Goal: Task Accomplishment & Management: Manage account settings

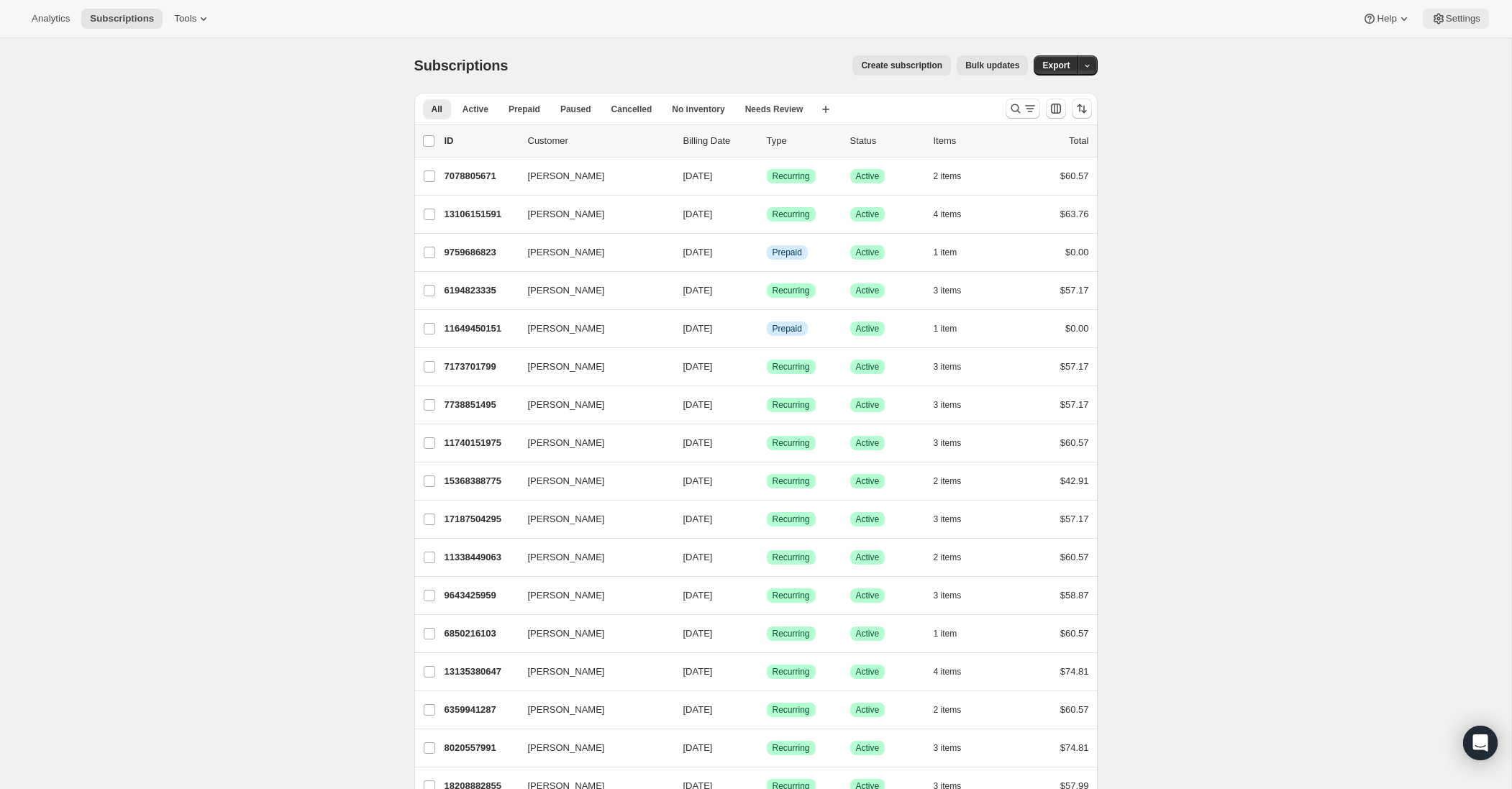
click at [1434, 25] on icon at bounding box center [1439, 18] width 14 height 14
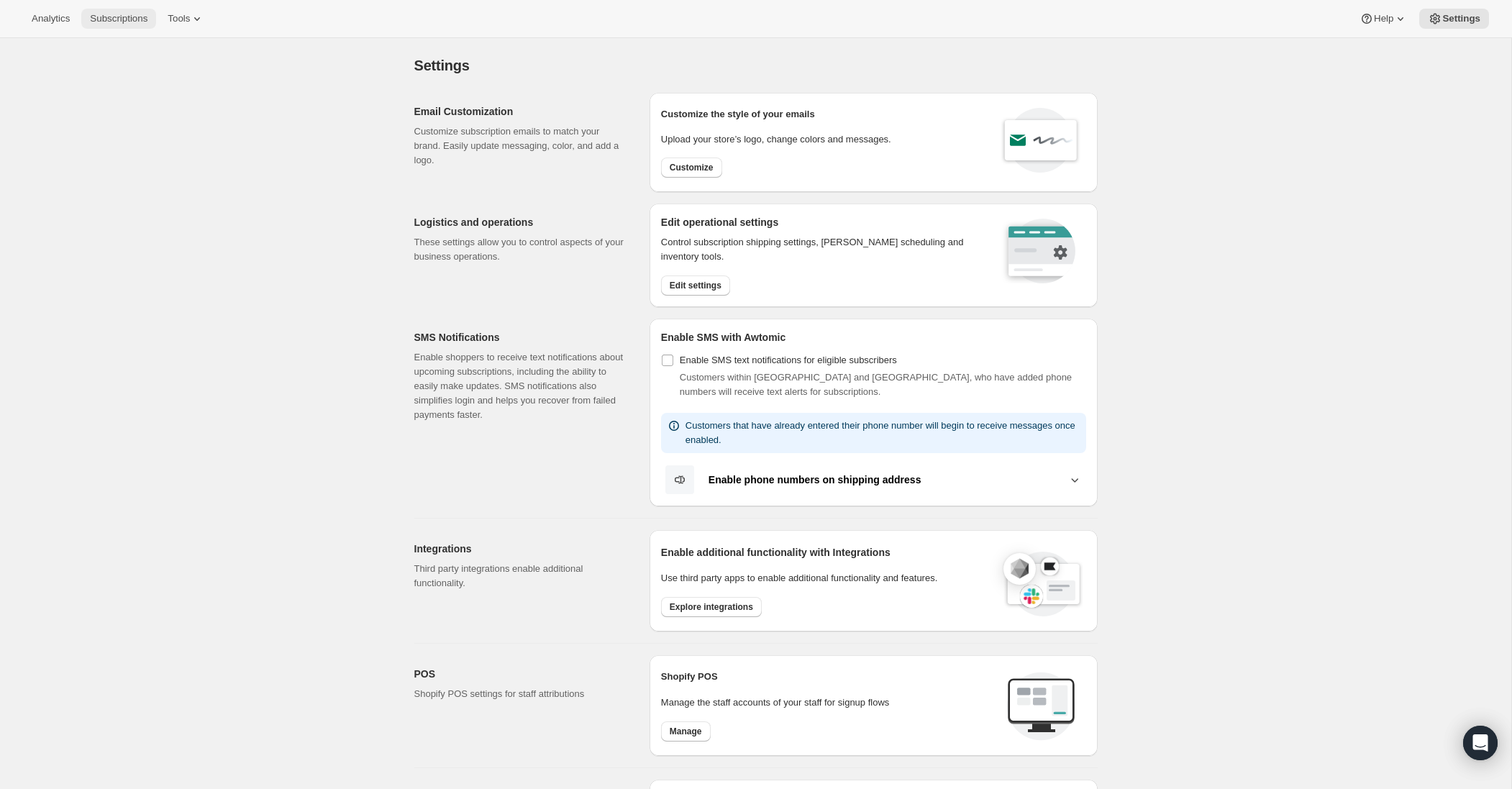
click at [111, 20] on span "Subscriptions" at bounding box center [119, 18] width 58 height 11
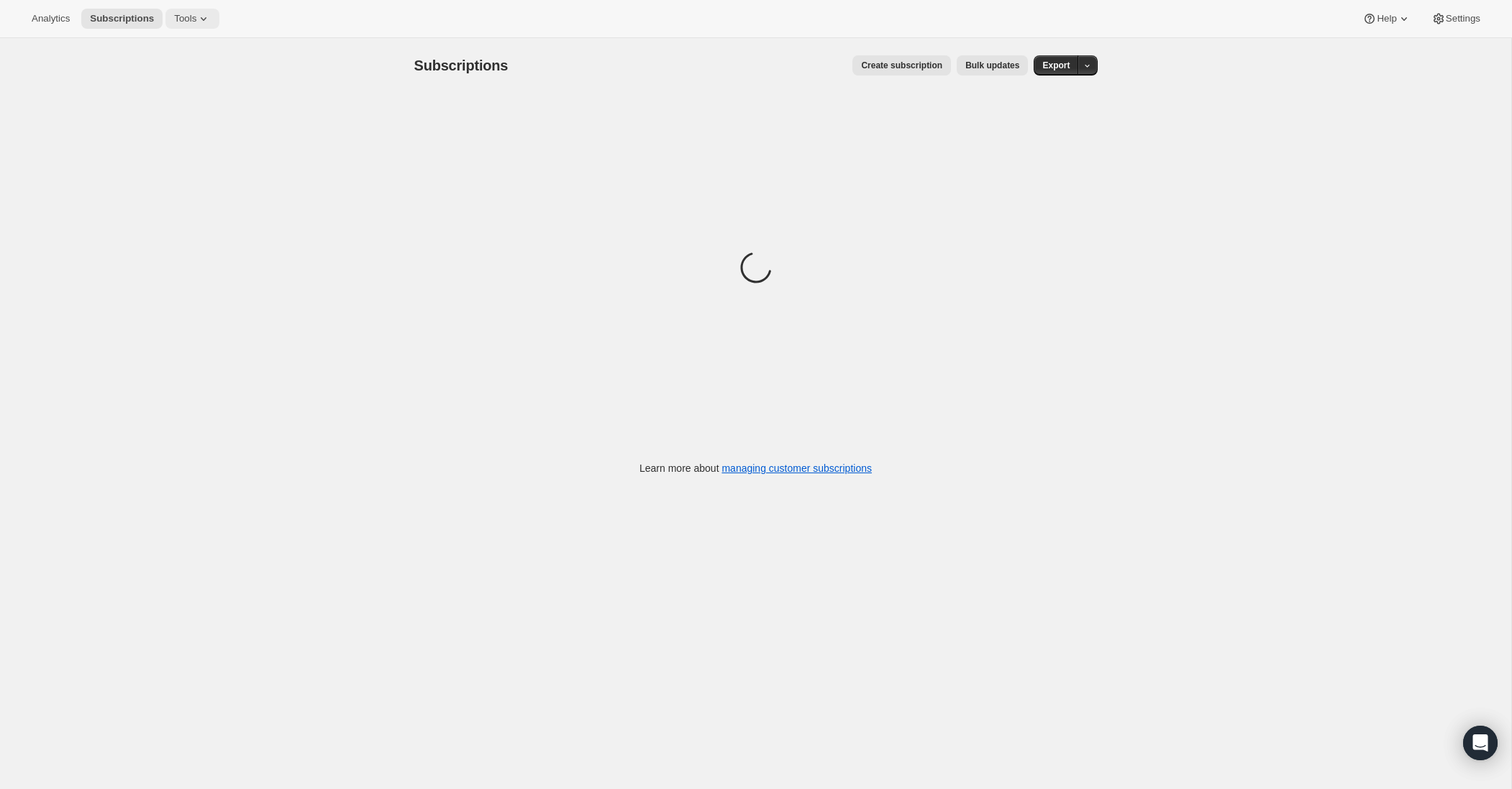
click at [207, 17] on icon at bounding box center [204, 19] width 6 height 4
click at [199, 47] on span "Subscription Plans" at bounding box center [177, 48] width 78 height 11
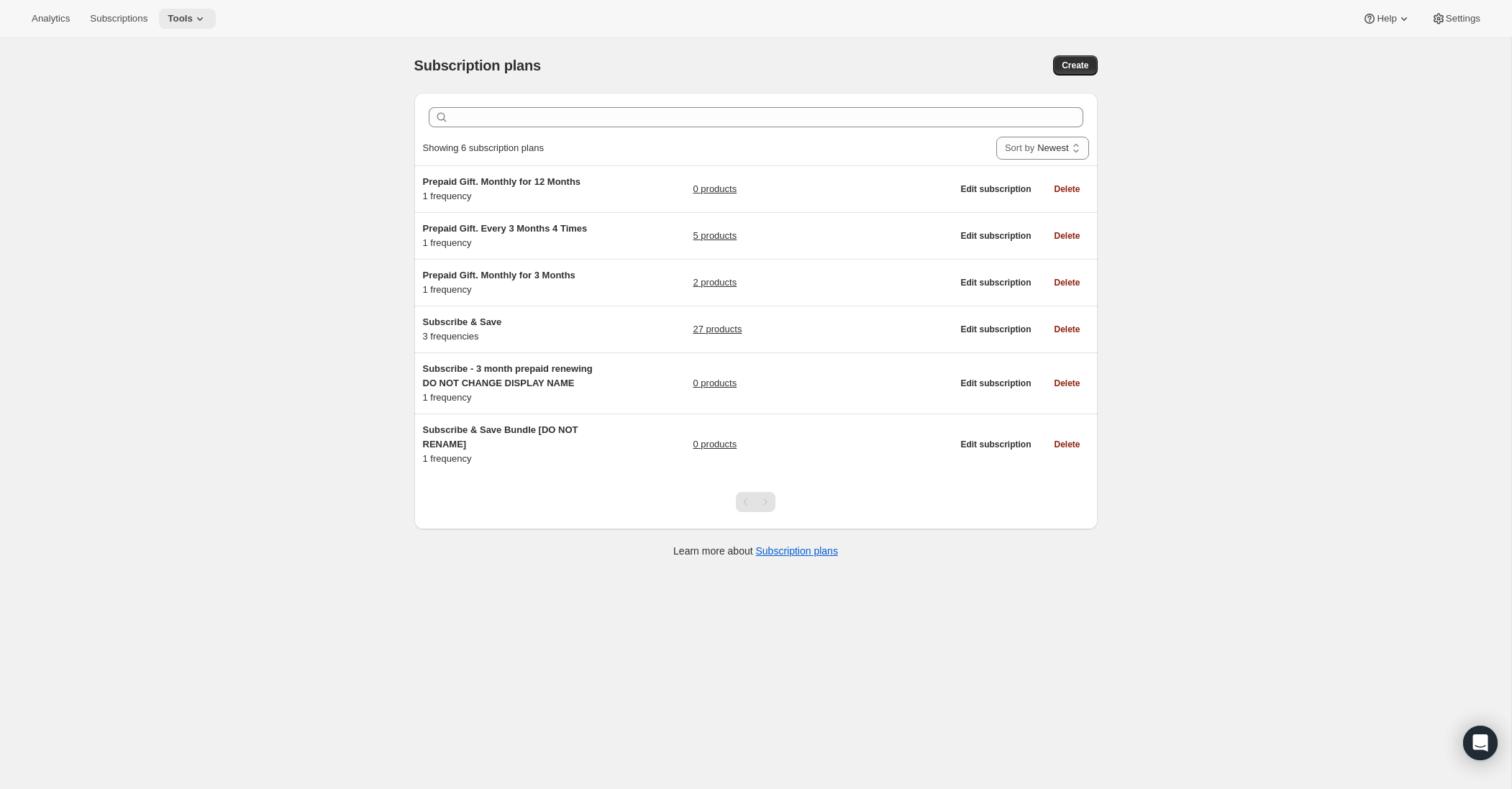
click at [203, 13] on icon at bounding box center [199, 18] width 14 height 14
click at [175, 98] on span "Bundles" at bounding box center [200, 98] width 127 height 14
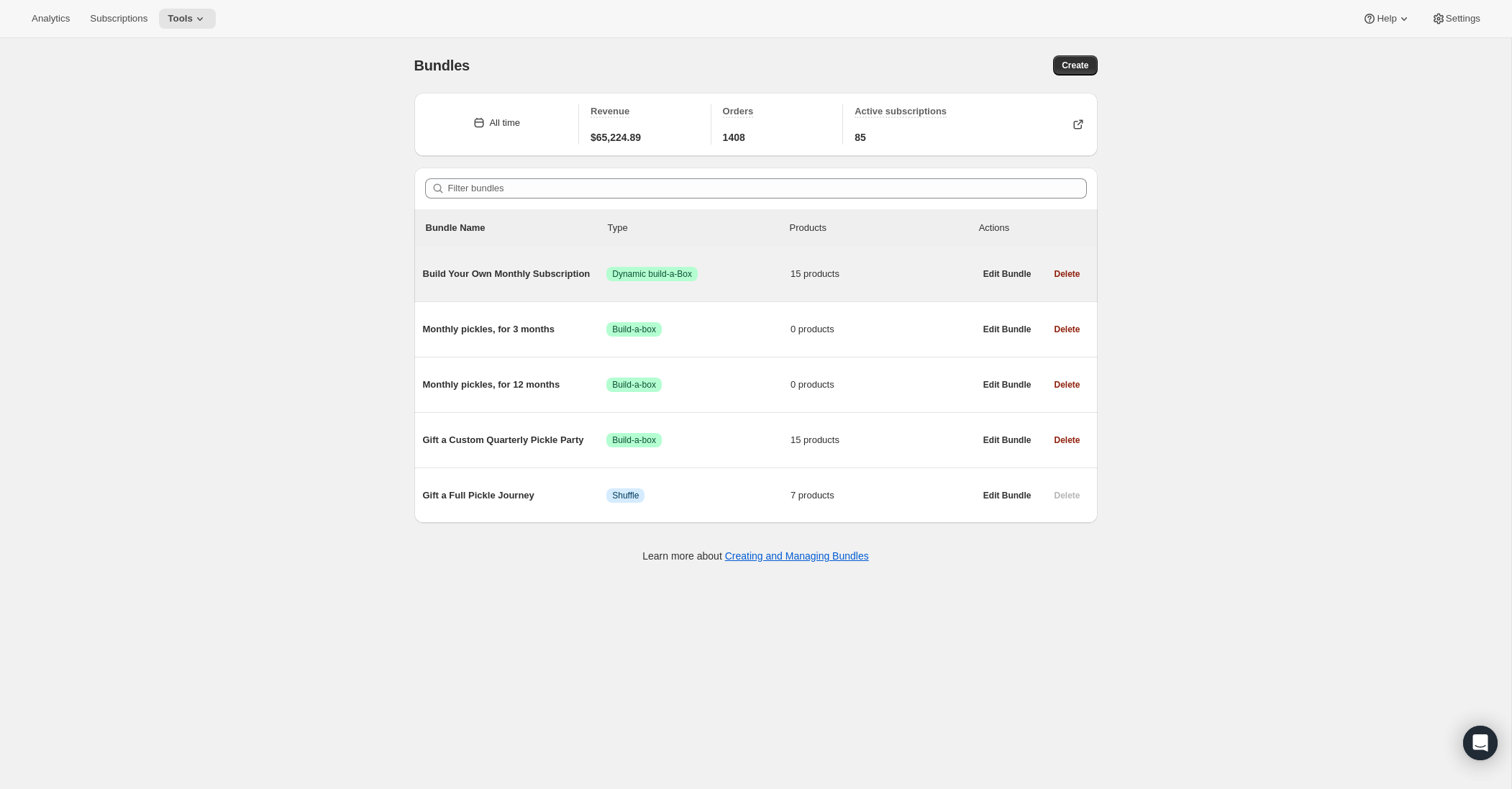
click at [541, 276] on span "Build Your Own Monthly Subscription" at bounding box center [514, 273] width 184 height 14
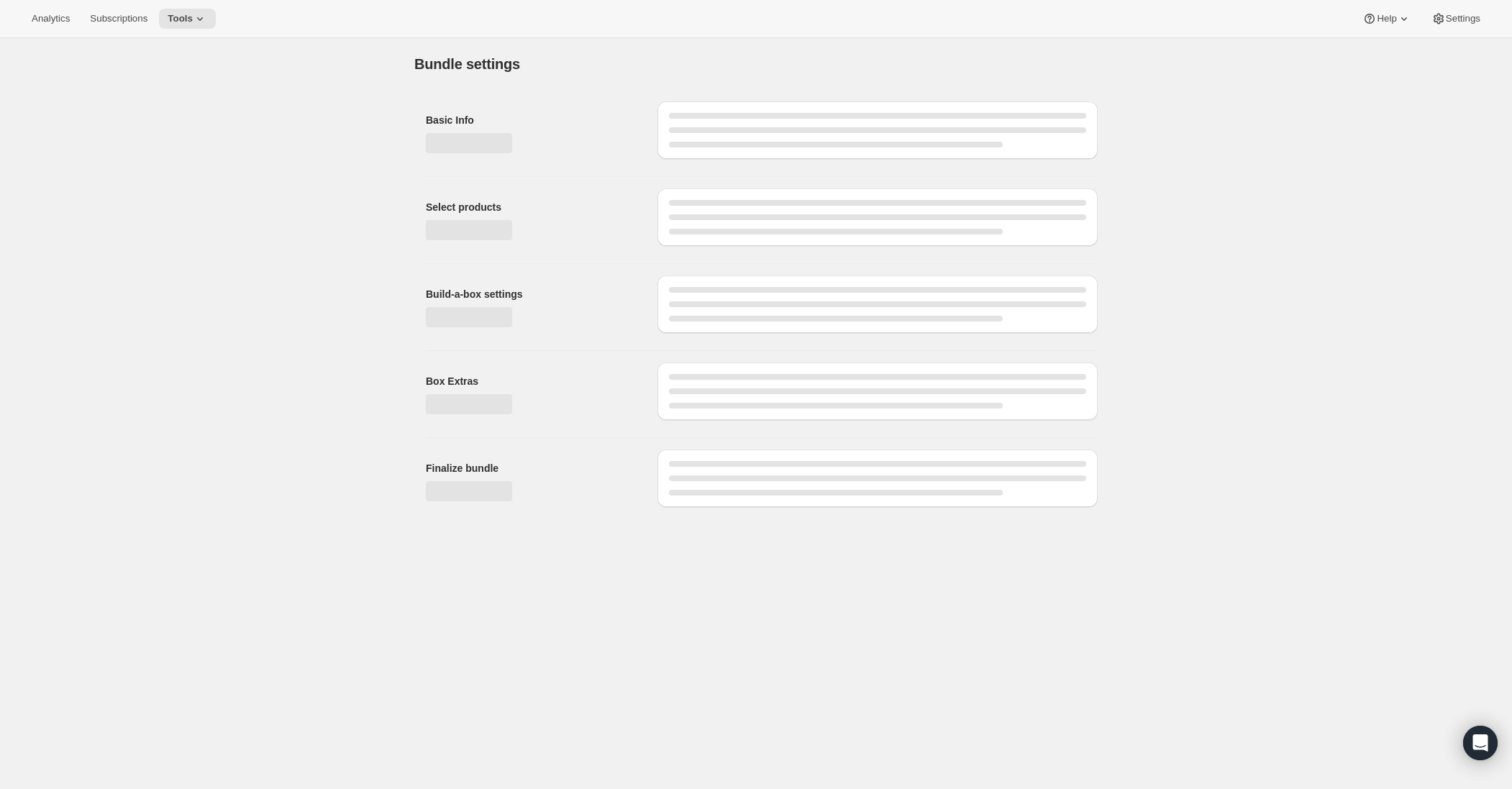
type input "Build Your Own Monthly Subscription"
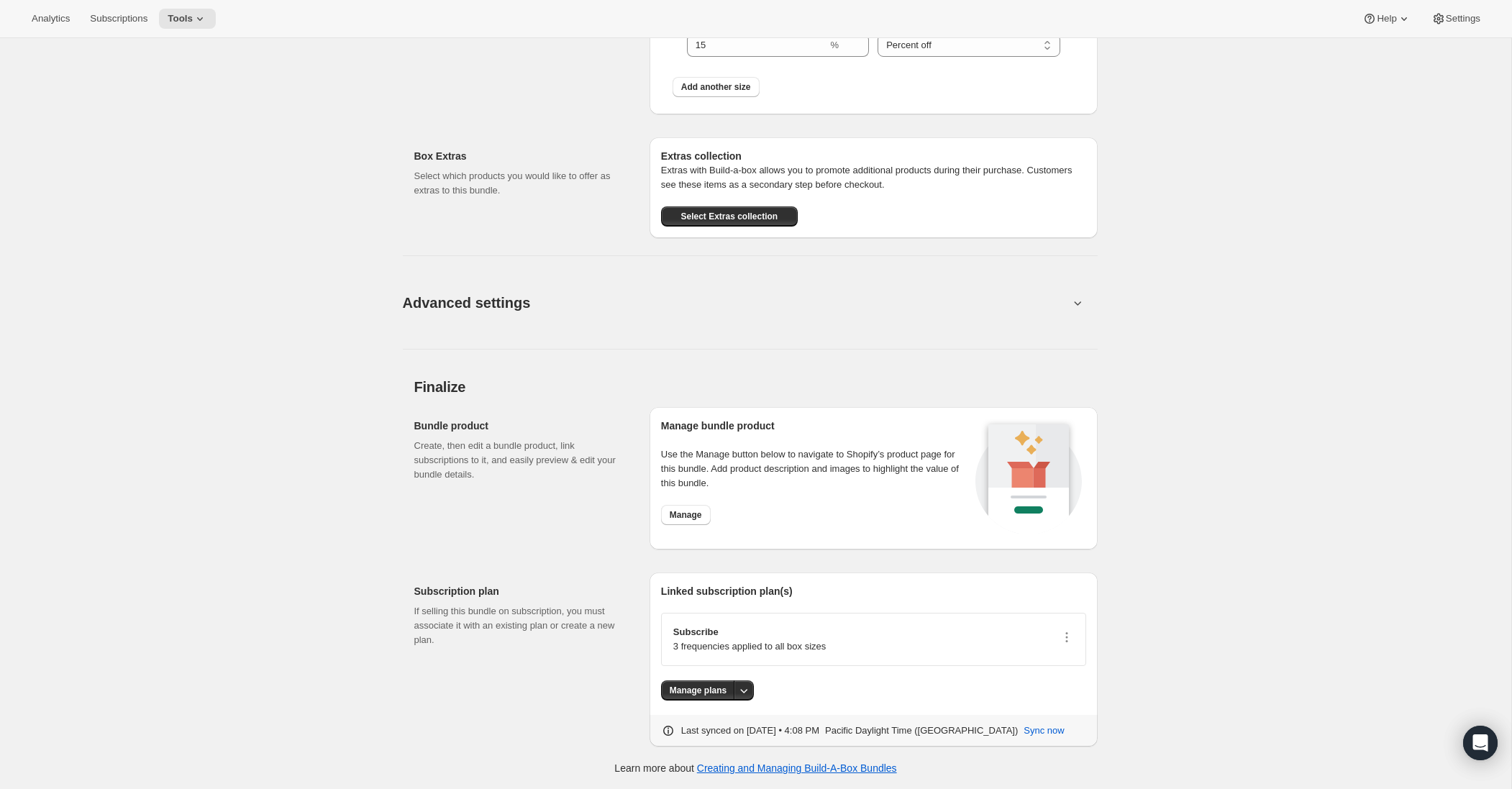
scroll to position [1901, 0]
click at [926, 641] on div "Subscribe 3 frequencies applied to all box sizes" at bounding box center [873, 640] width 401 height 29
click at [1070, 638] on icon "button" at bounding box center [1067, 638] width 14 height 14
click at [1068, 692] on span "Edit plan details" at bounding box center [1043, 688] width 66 height 11
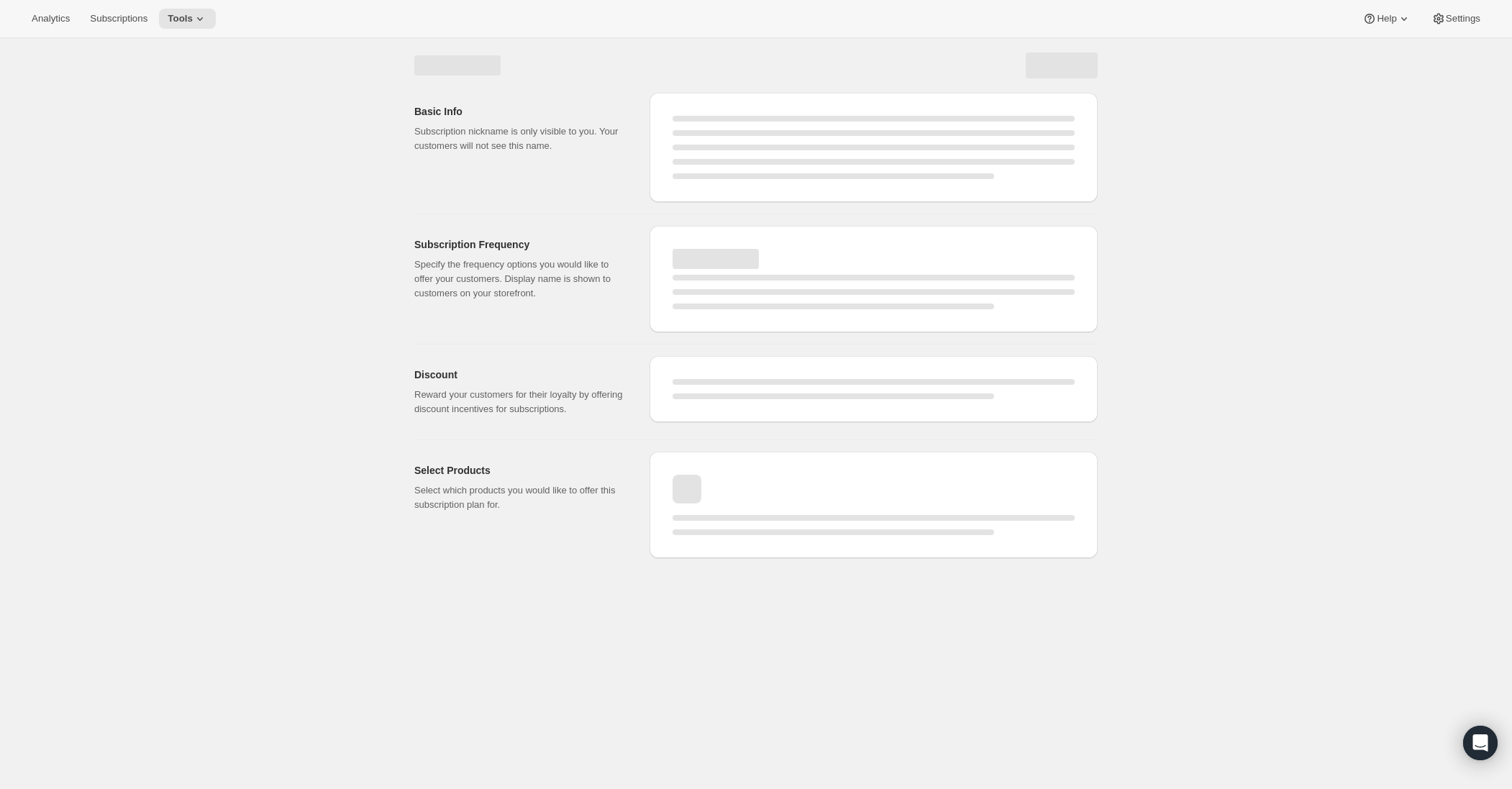
select select "WEEK"
select select "MONTH"
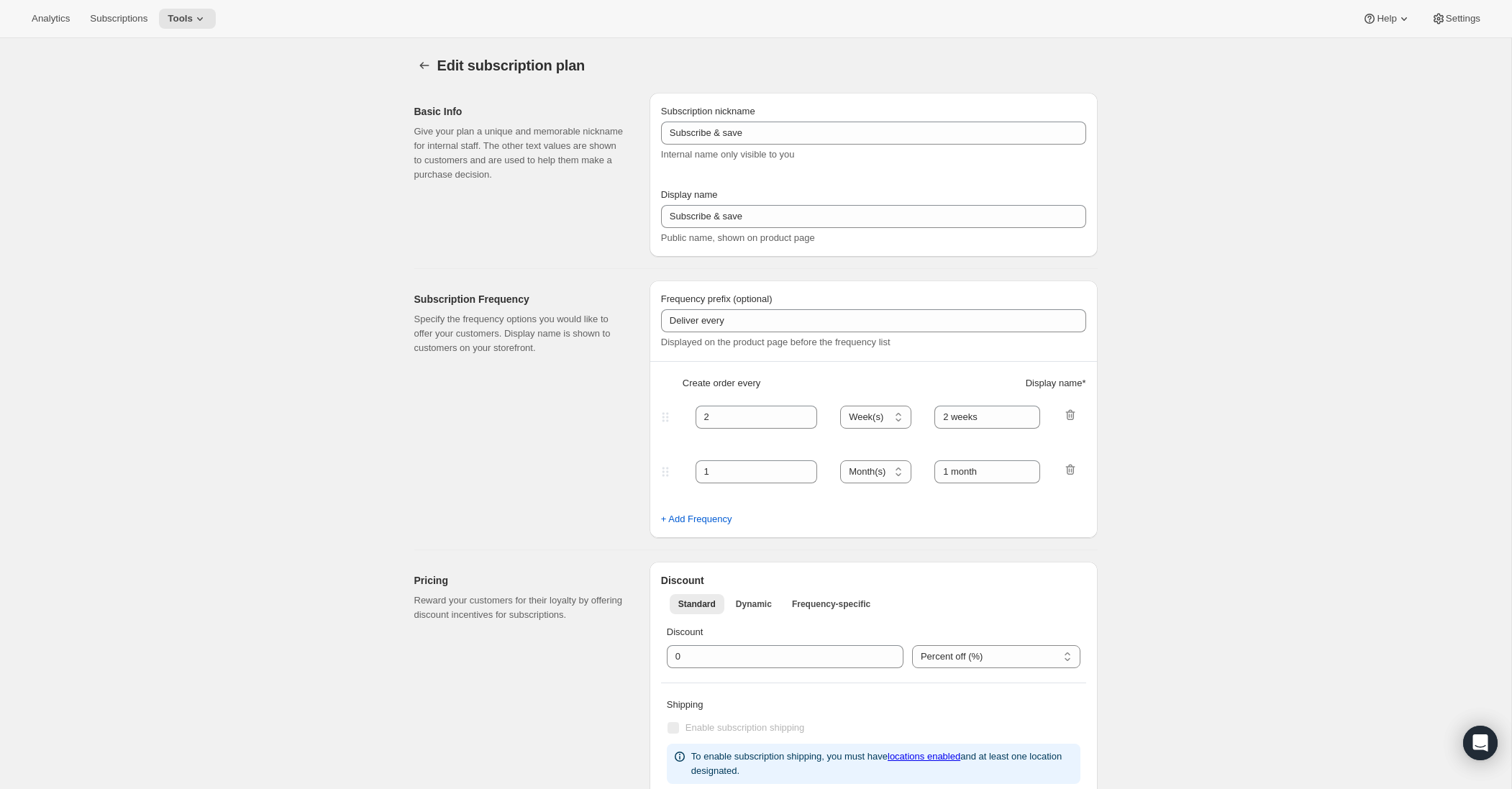
type input "Subscribe & Save"
type input "Subscribe"
type input "1"
select select "MONTH"
type input "1 month"
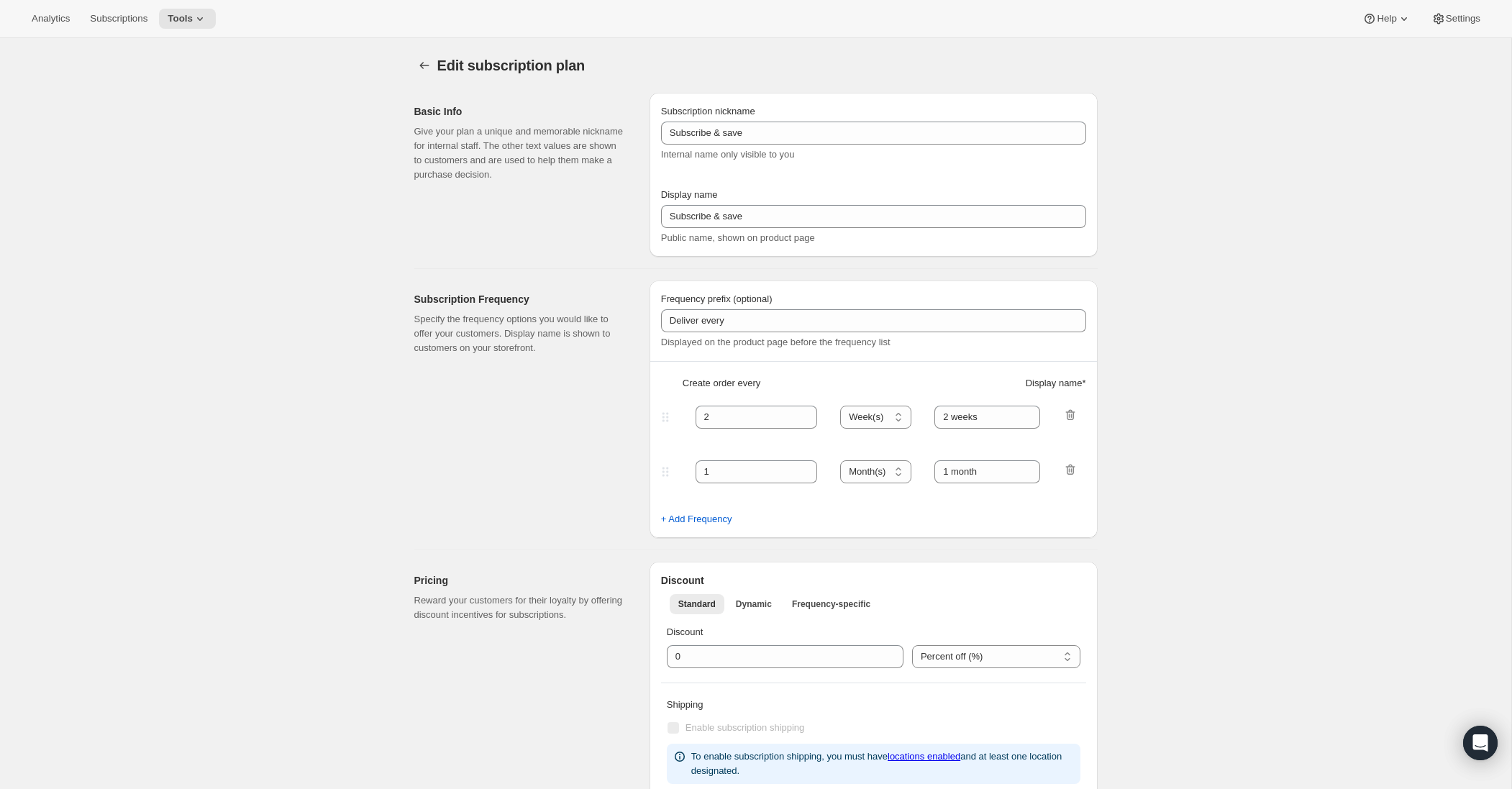
type input "2"
type input "2 months"
type input "By subscribing for a subscription discount you are obligated to first 3 orders …"
select select "MONTH"
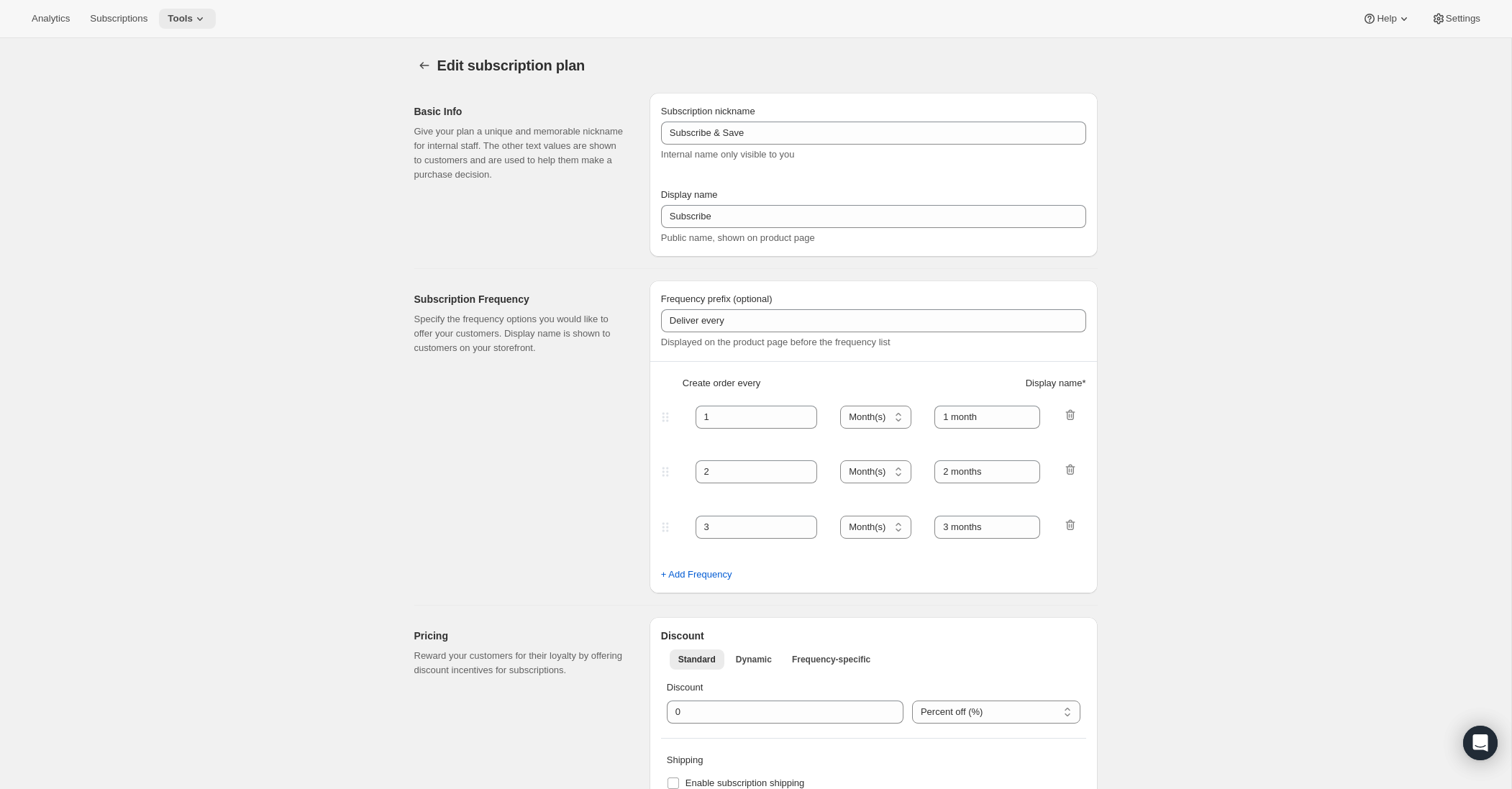
click at [192, 21] on span "Tools" at bounding box center [180, 18] width 25 height 11
click at [168, 96] on span "Bundles" at bounding box center [153, 98] width 34 height 11
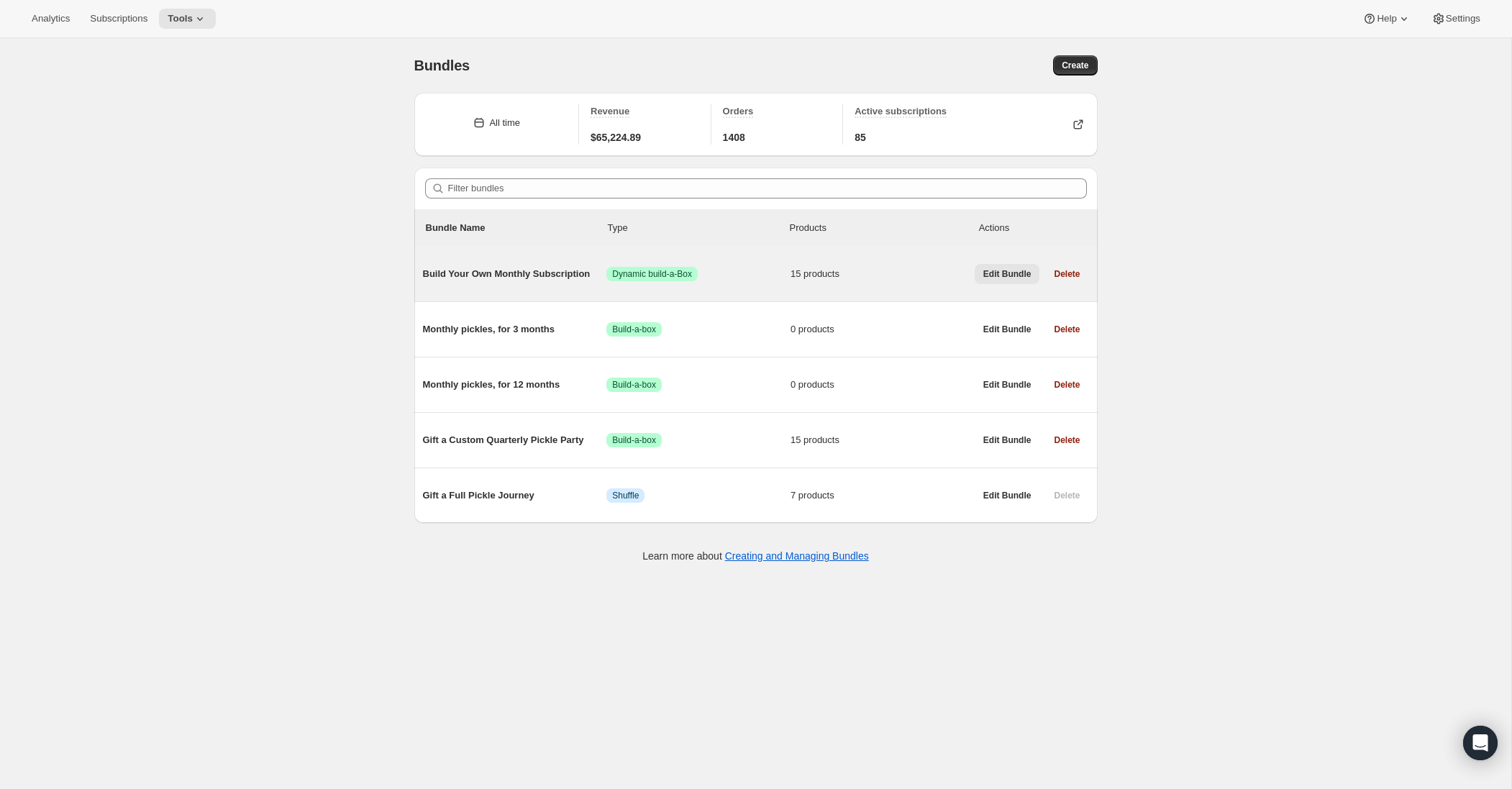
click at [1011, 273] on span "Edit Bundle" at bounding box center [1007, 273] width 48 height 11
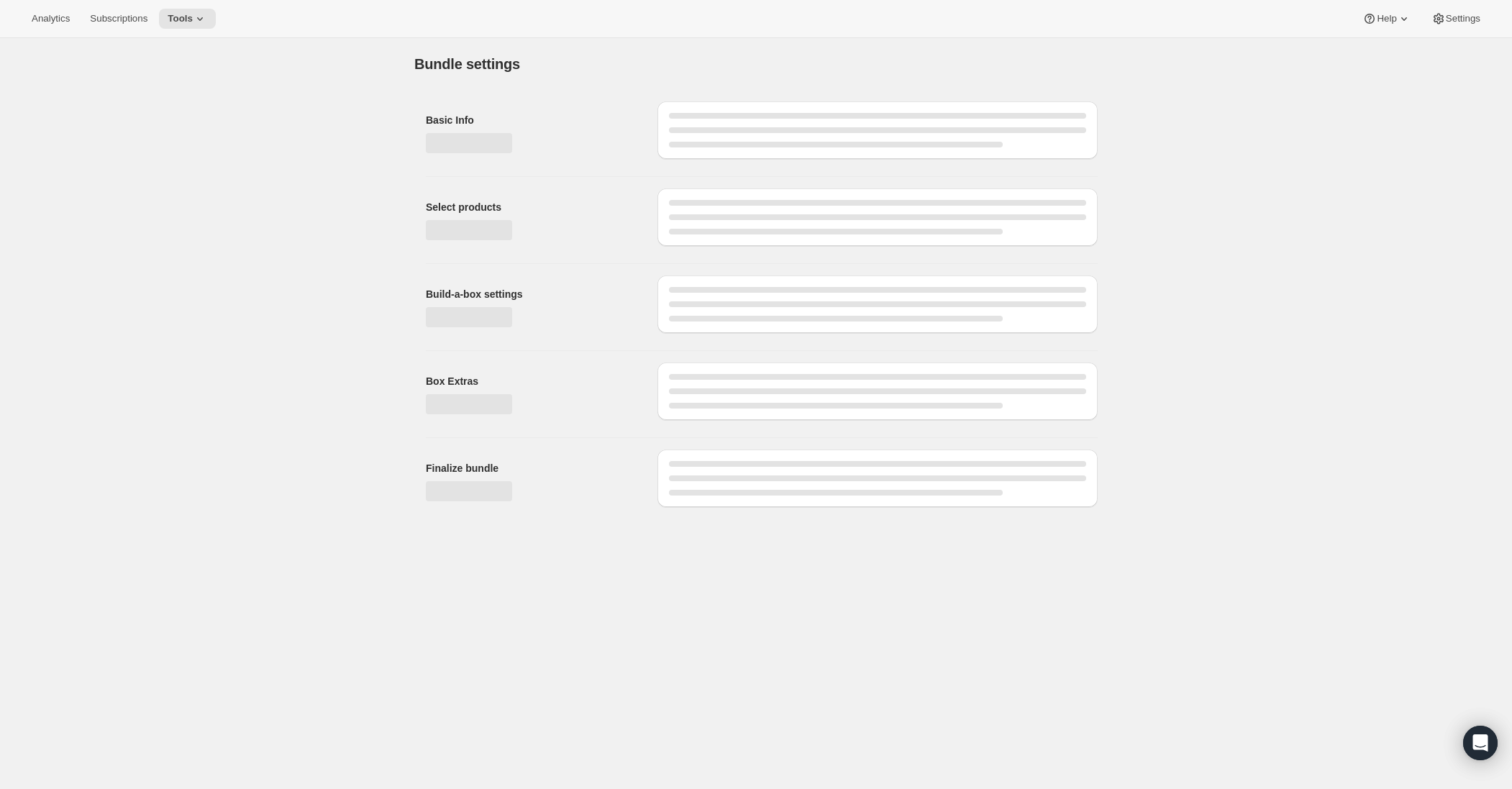
type input "Build Your Own Monthly Subscription"
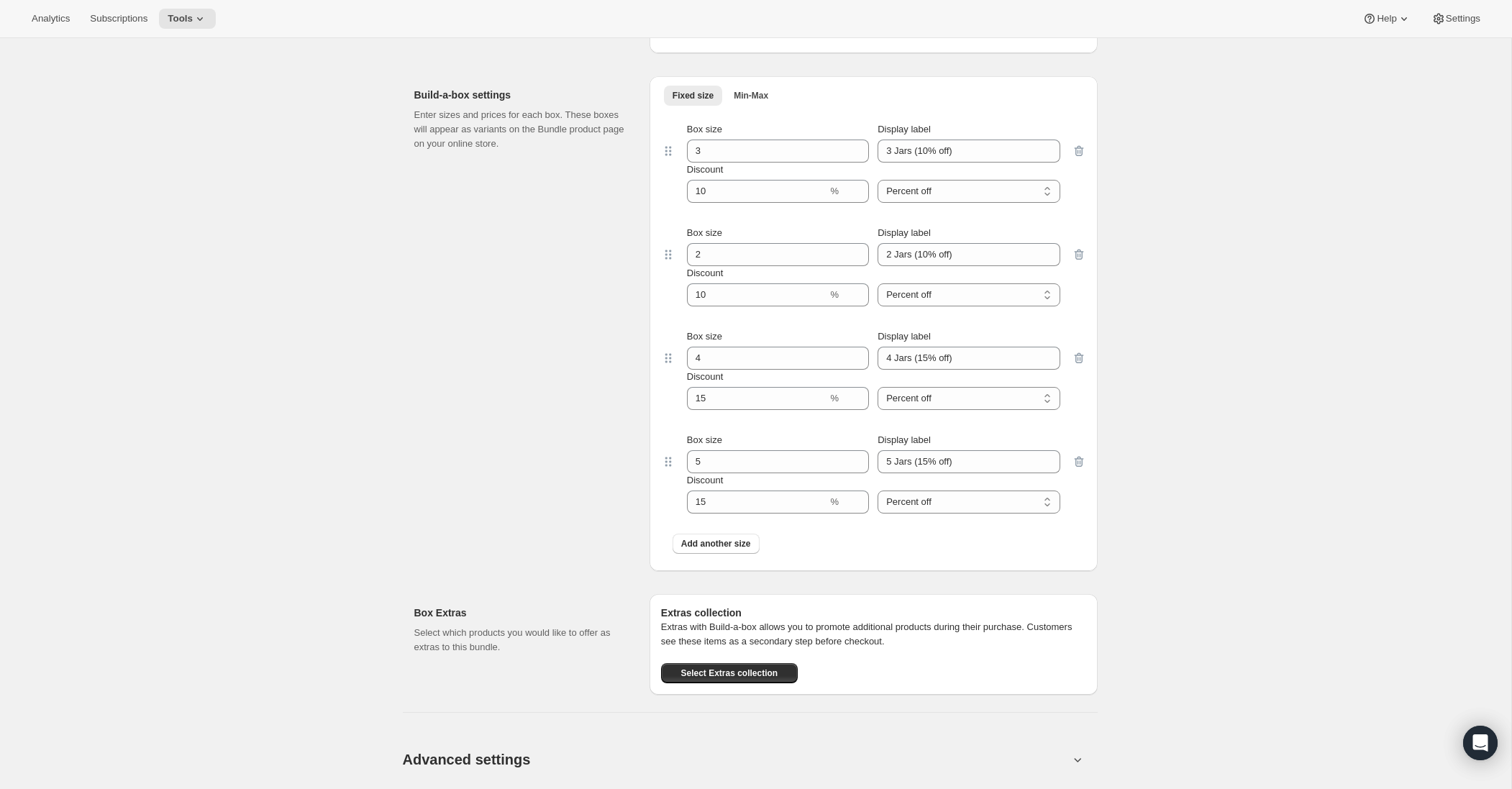
scroll to position [1461, 0]
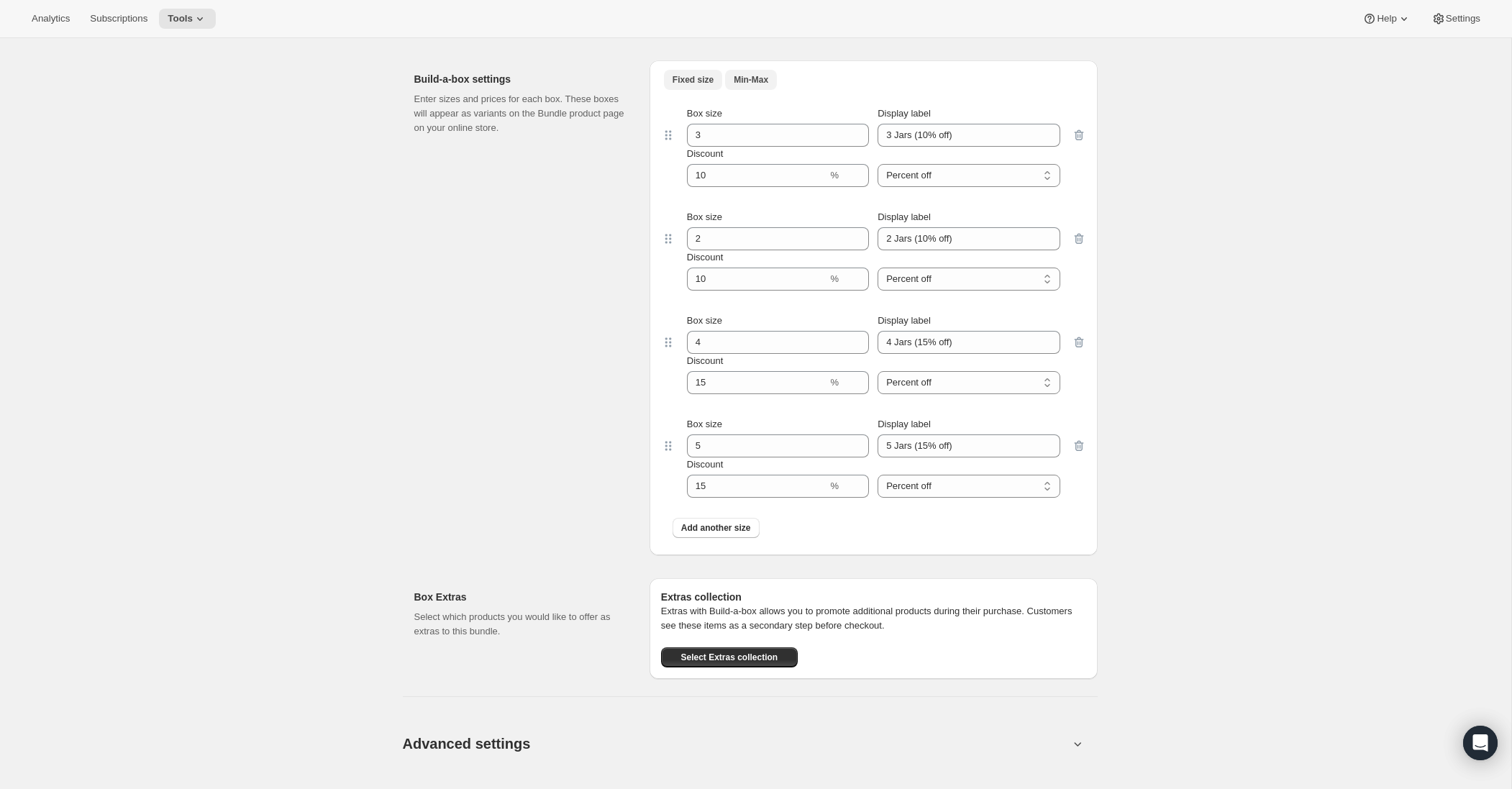
click at [759, 74] on span "Min-Max" at bounding box center [751, 80] width 35 height 11
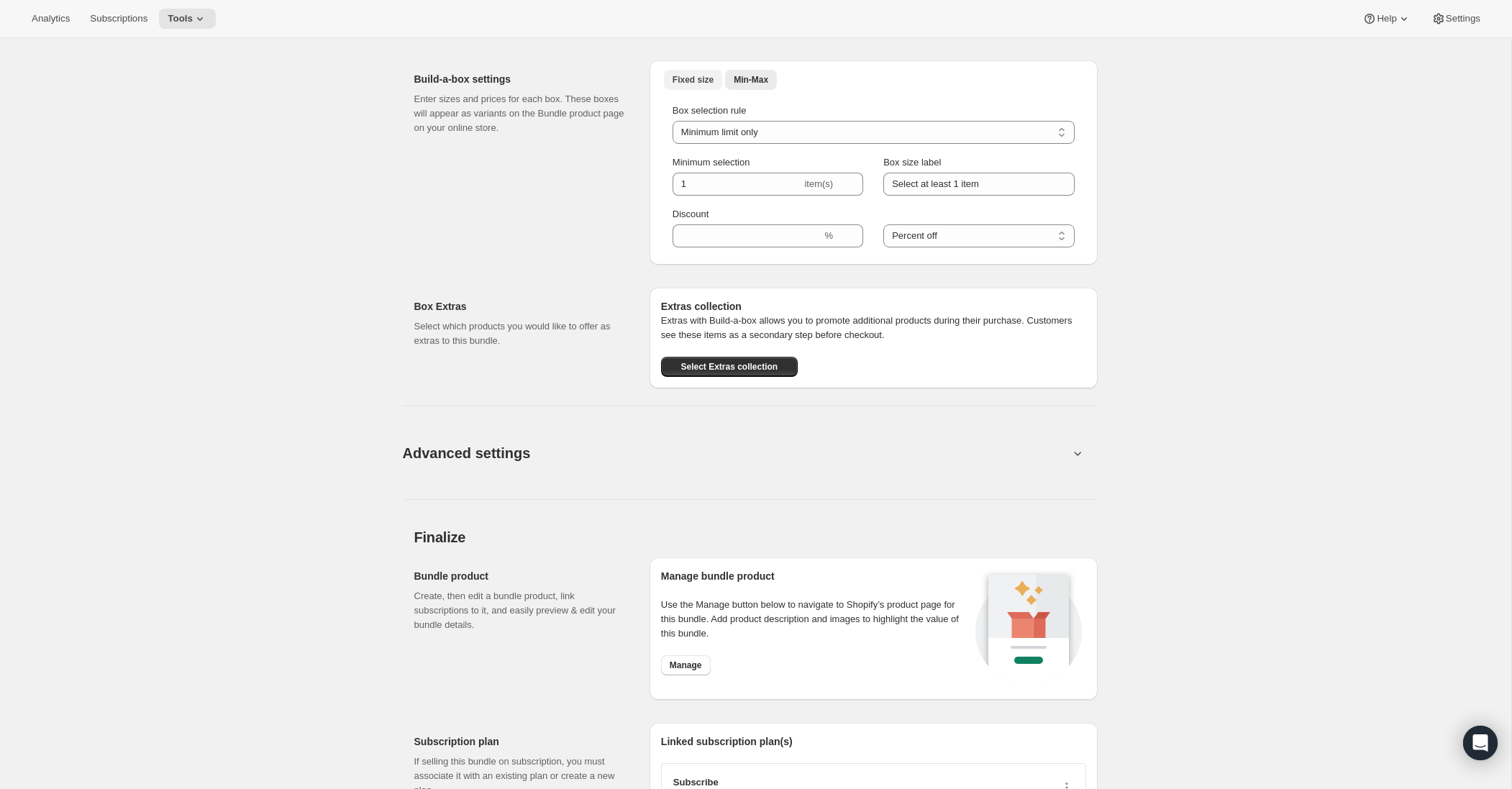
click at [691, 76] on span "Fixed size" at bounding box center [693, 80] width 41 height 11
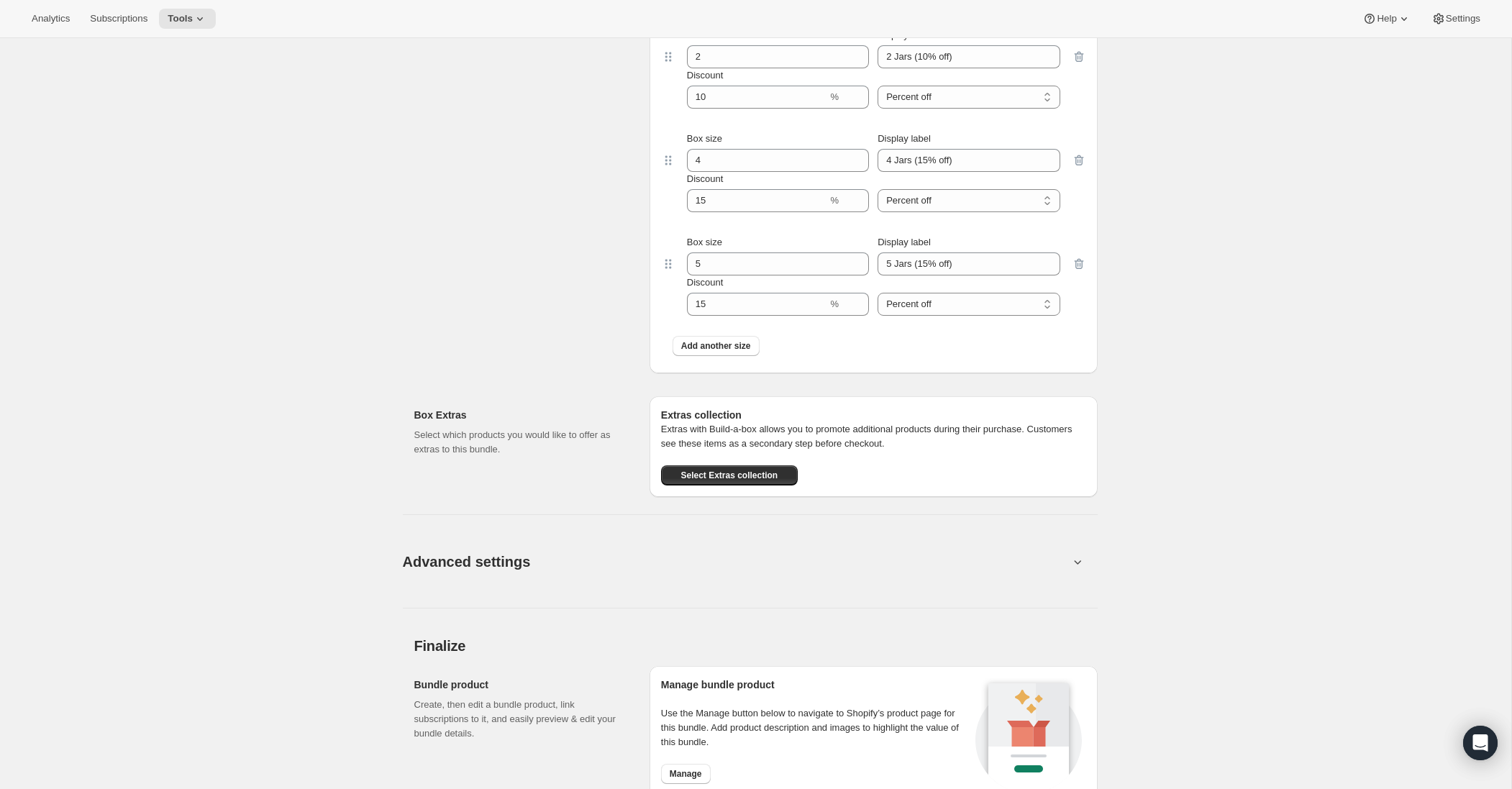
scroll to position [1648, 0]
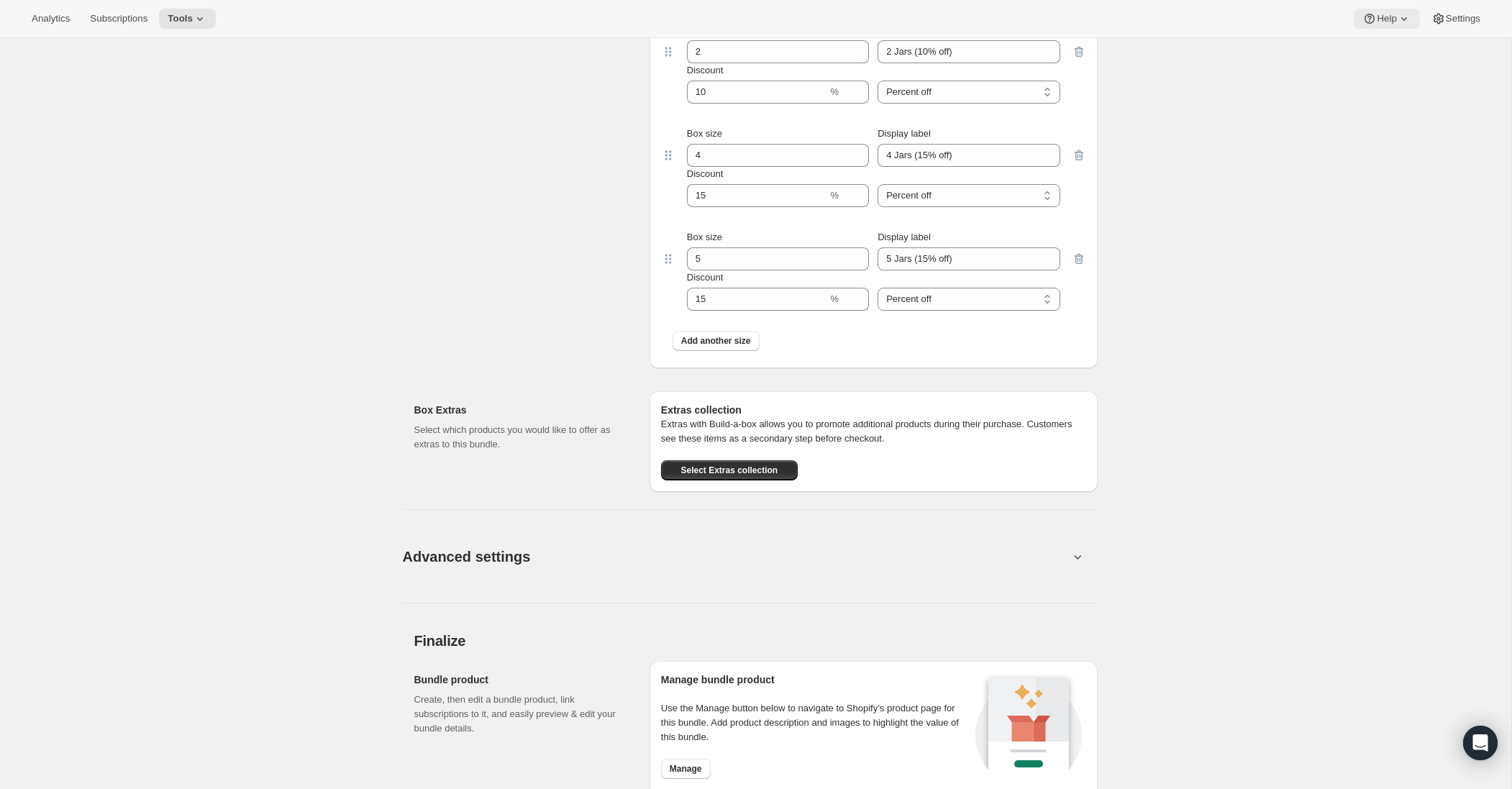
click at [1376, 21] on span "Help" at bounding box center [1386, 18] width 20 height 11
click at [1376, 92] on span "Contact us" at bounding box center [1379, 98] width 45 height 11
click at [1485, 745] on icon "Open Intercom Messenger" at bounding box center [1480, 743] width 19 height 19
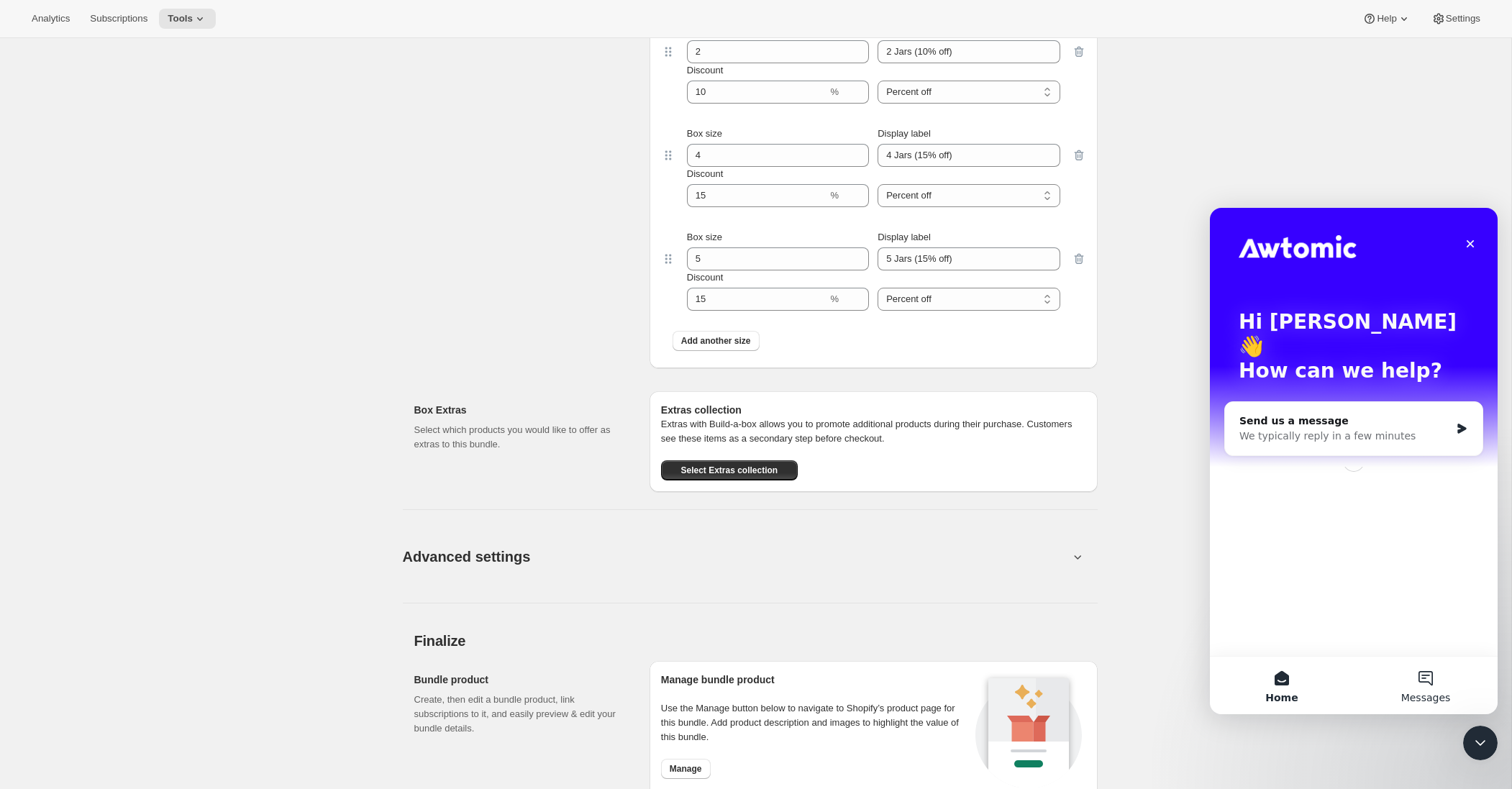
scroll to position [0, 0]
click at [1322, 429] on div "We typically reply in a few minutes" at bounding box center [1345, 436] width 211 height 15
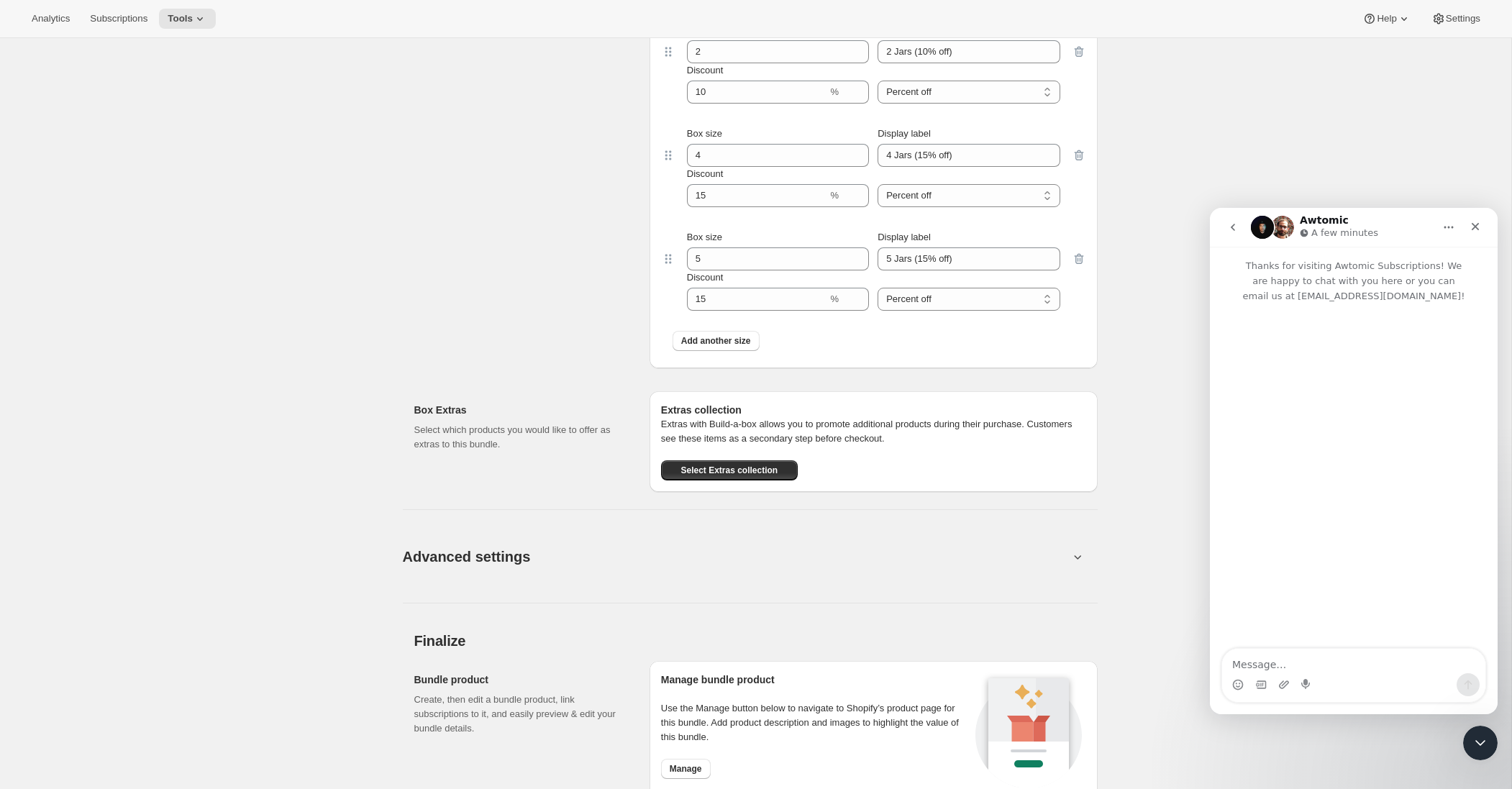
click at [1279, 663] on textarea "Message…" at bounding box center [1354, 660] width 264 height 24
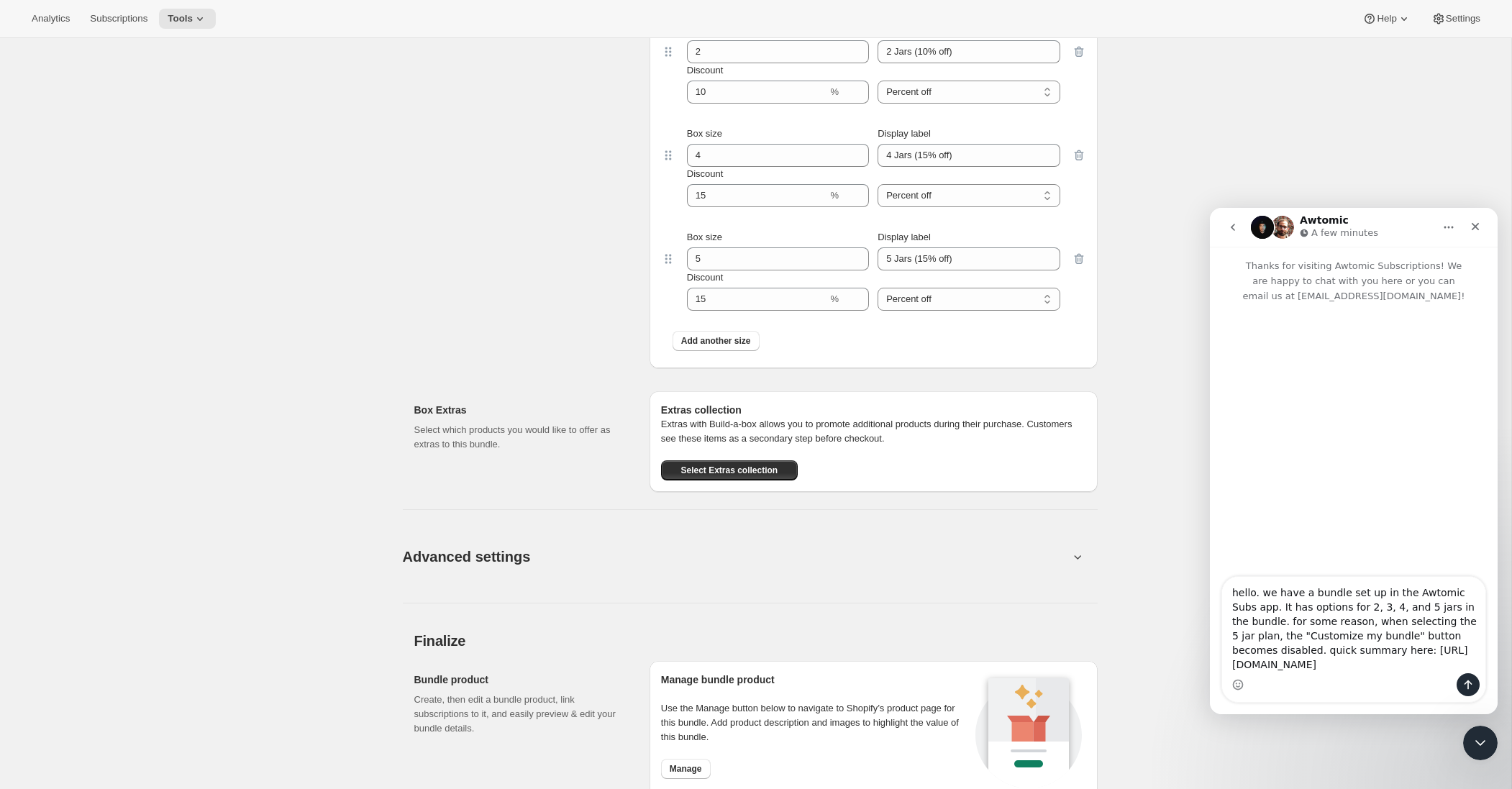
click at [1312, 632] on textarea "hello. we have a bundle set up in the Awtomic Subs app. It has options for 2, 3…" at bounding box center [1354, 625] width 264 height 96
type textarea "hello. we have a bundle set up in the Awtomic Subs app. It has options for 2, 3…"
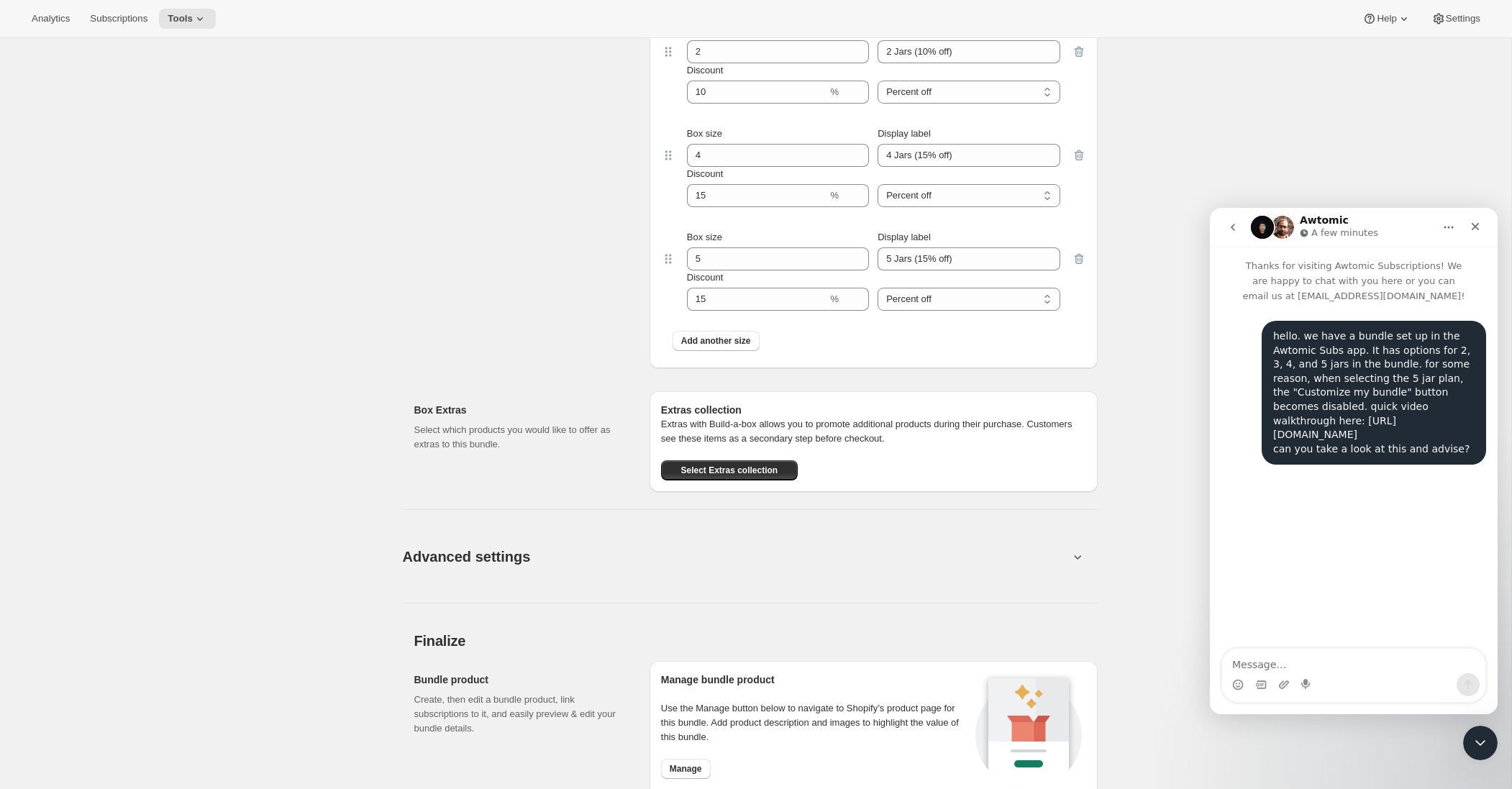
scroll to position [0, 0]
click at [1312, 423] on link "[URL][DOMAIN_NAME]" at bounding box center [1333, 428] width 120 height 26
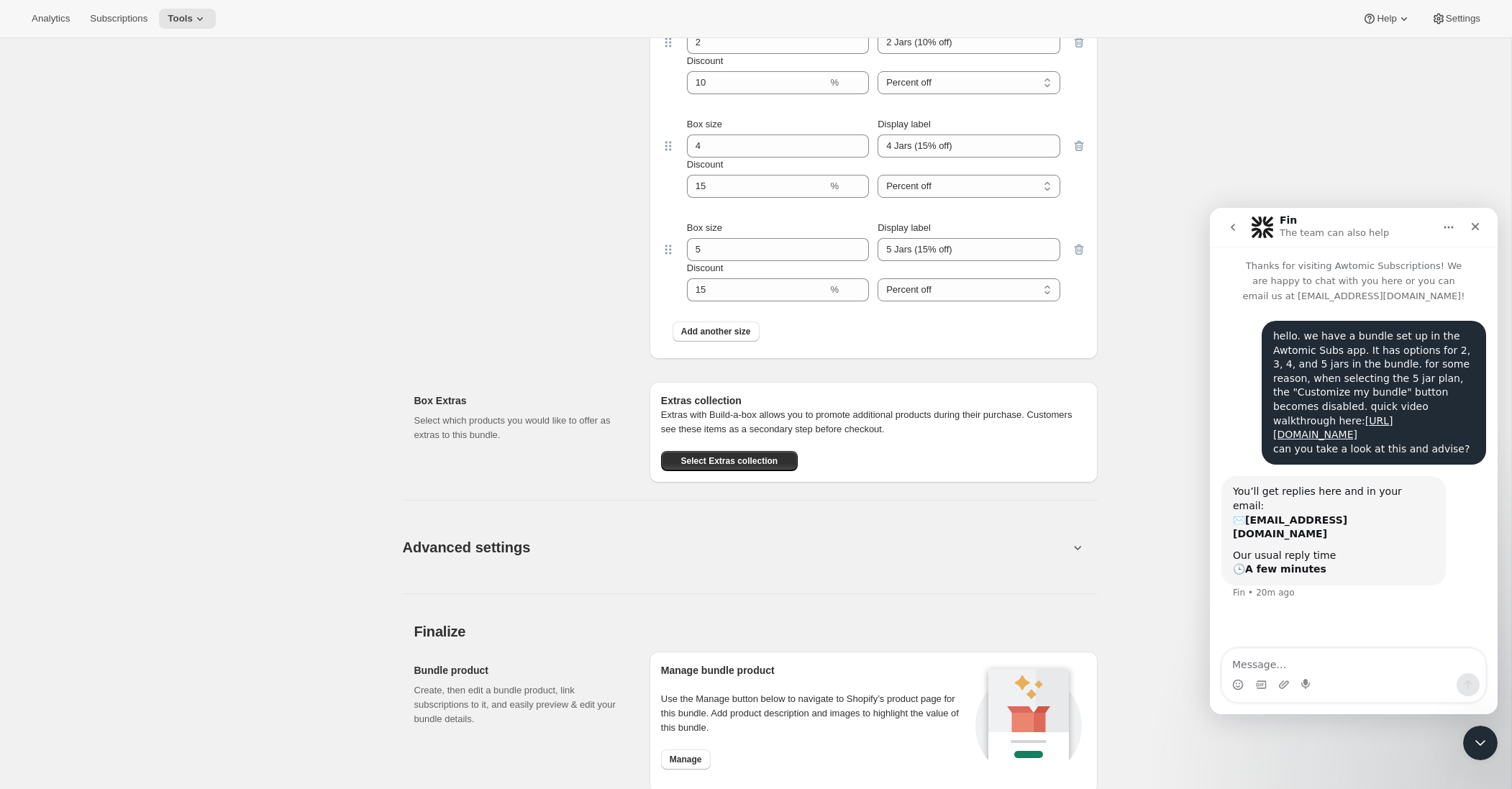
scroll to position [1676, 0]
